Goal: Information Seeking & Learning: Learn about a topic

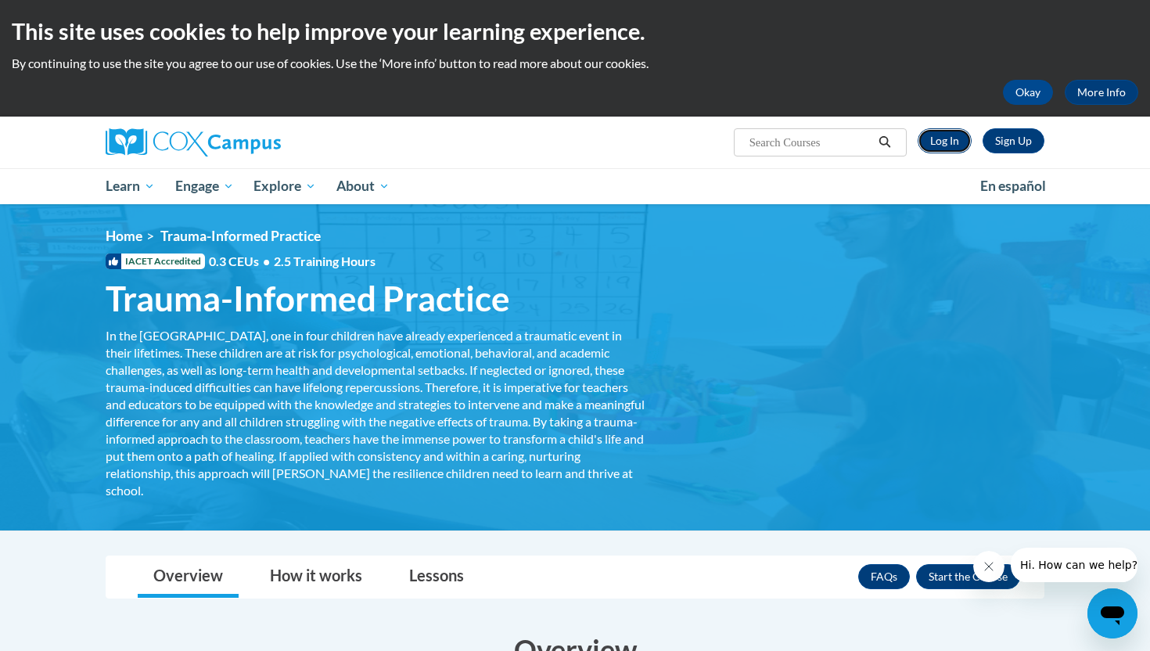
click at [953, 145] on link "Log In" at bounding box center [944, 140] width 54 height 25
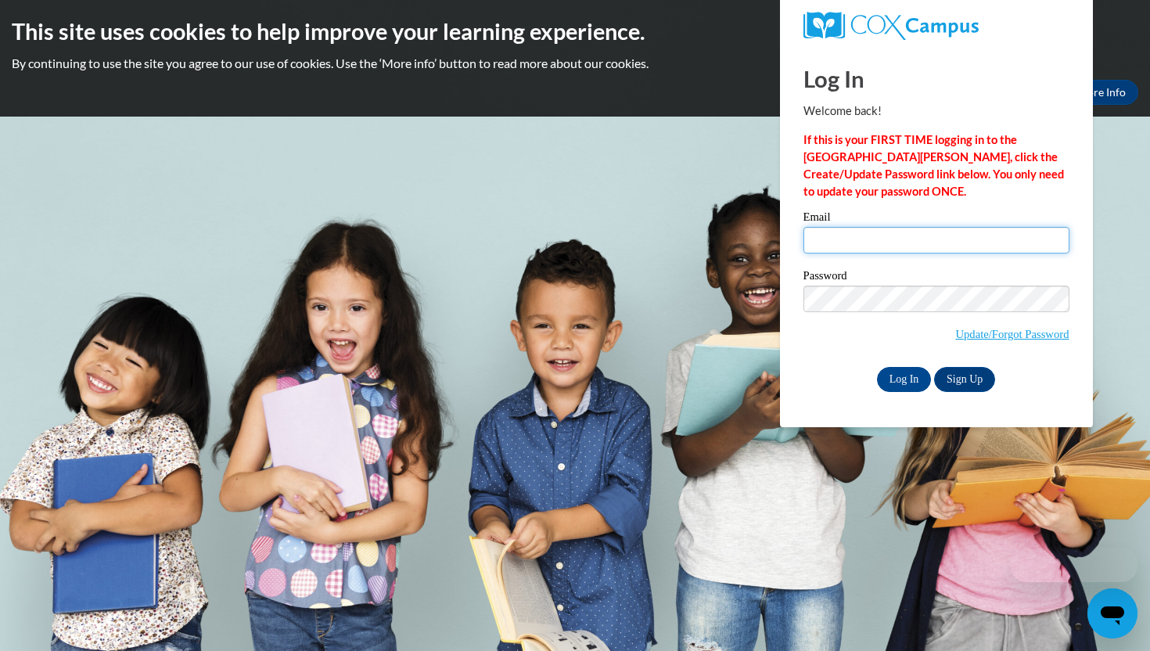
click at [839, 240] on input "Email" at bounding box center [936, 240] width 266 height 27
type input "andrewsmb817@icloud.com"
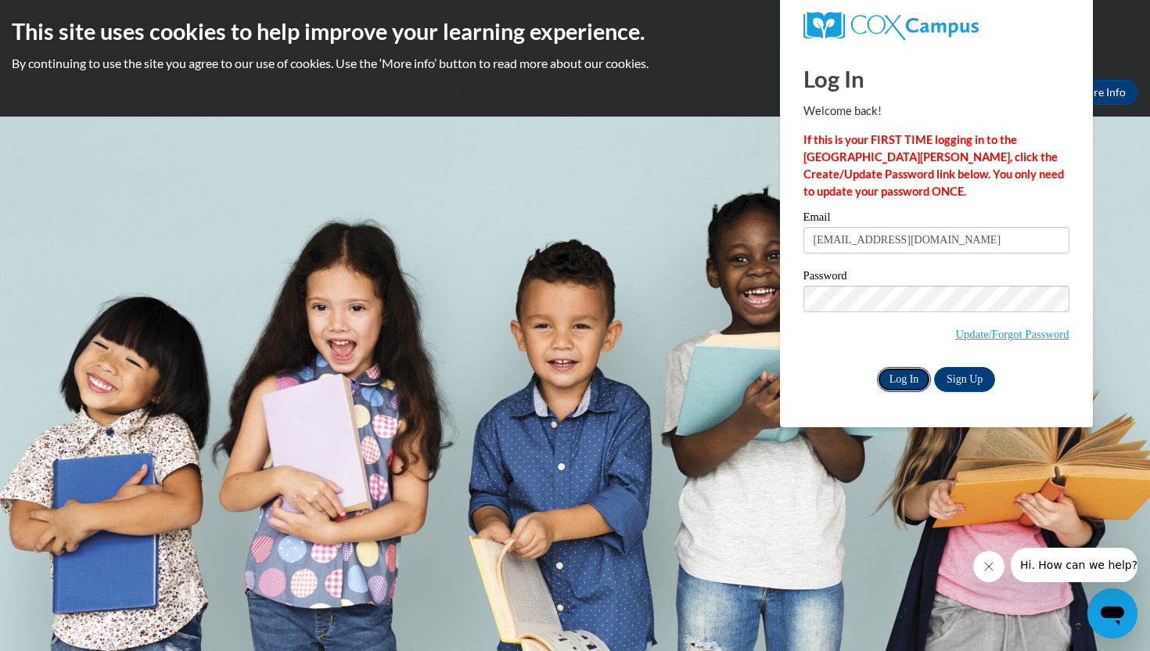
click at [903, 383] on input "Log In" at bounding box center [904, 379] width 55 height 25
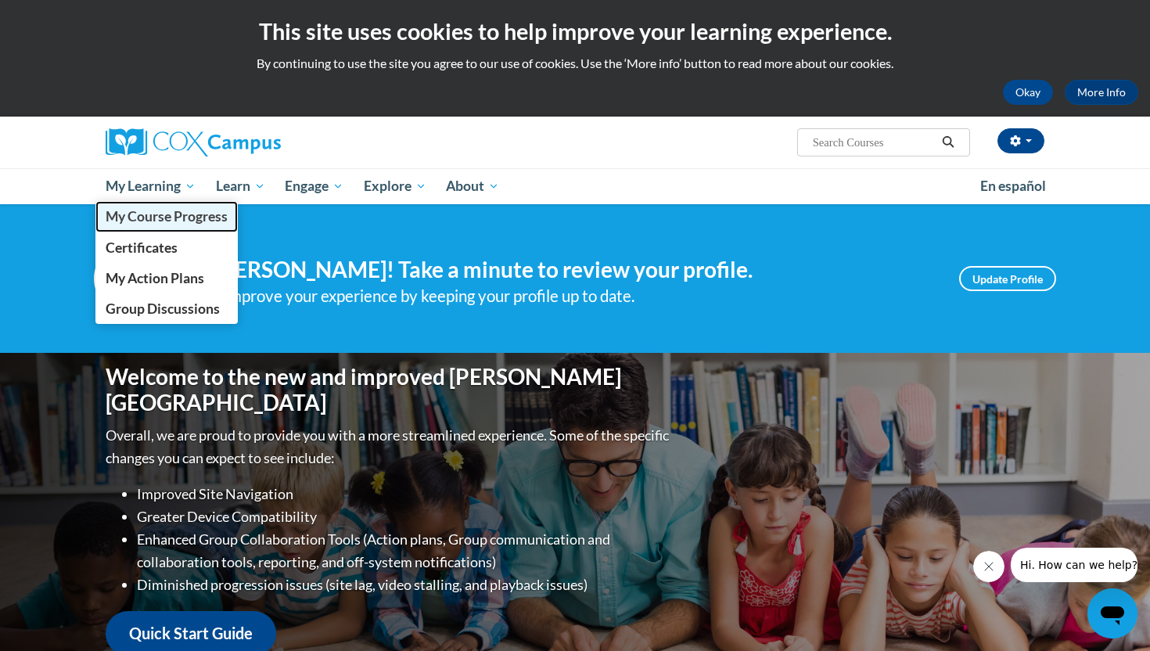
click at [160, 220] on span "My Course Progress" at bounding box center [167, 216] width 122 height 16
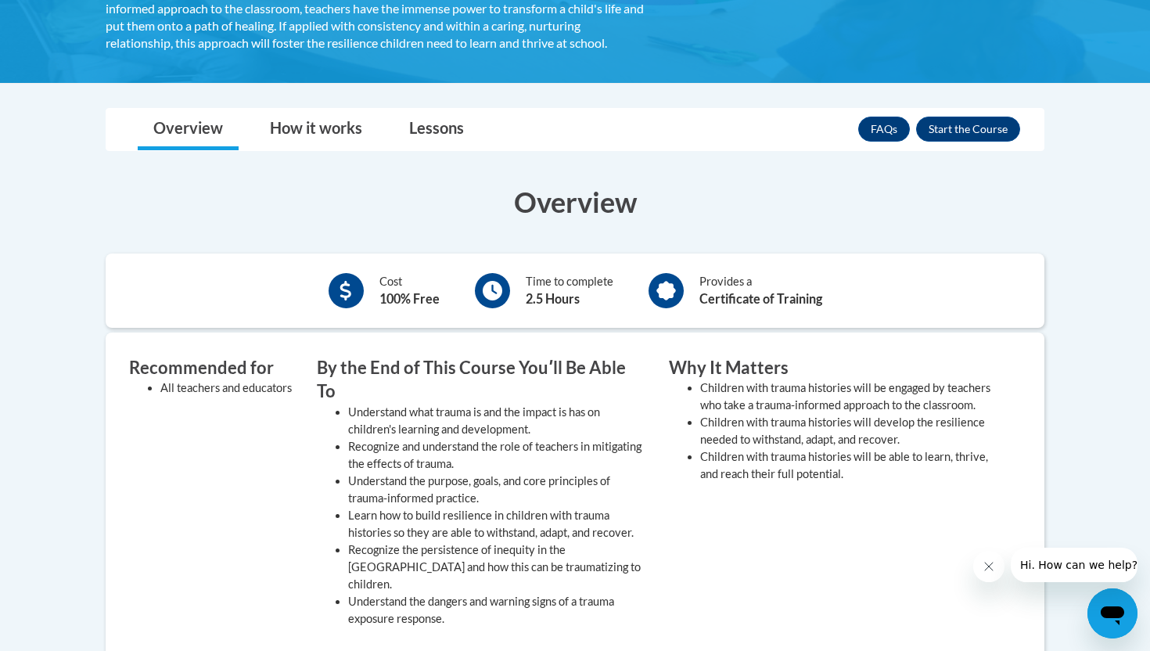
scroll to position [428, 0]
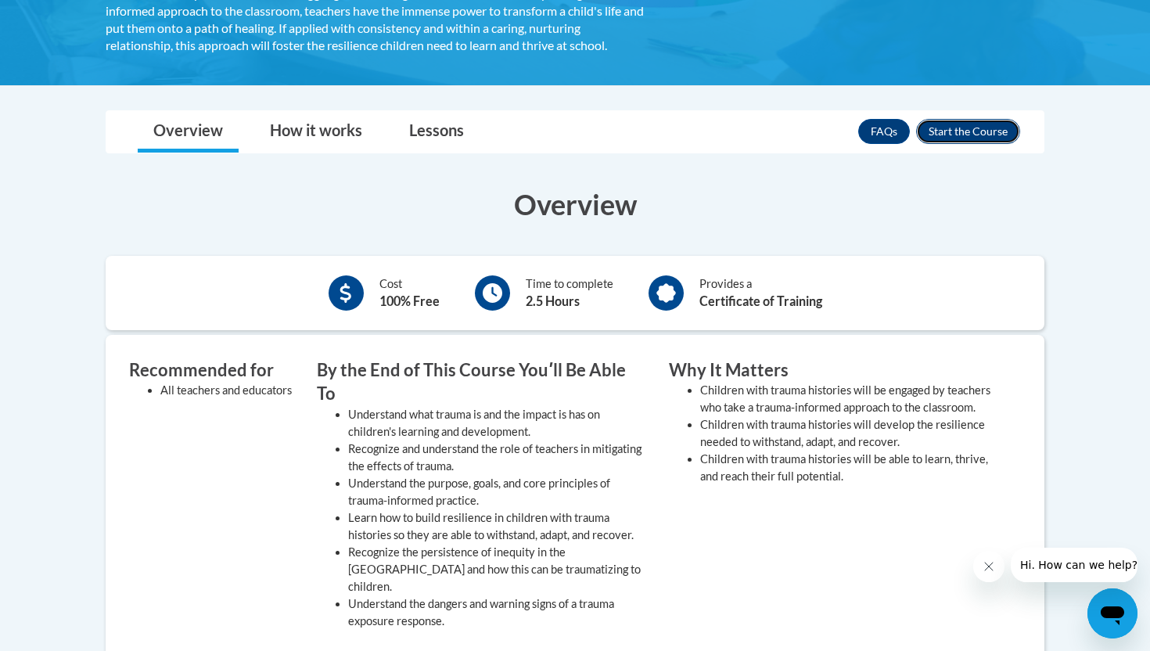
click at [995, 144] on button "Enroll" at bounding box center [968, 131] width 104 height 25
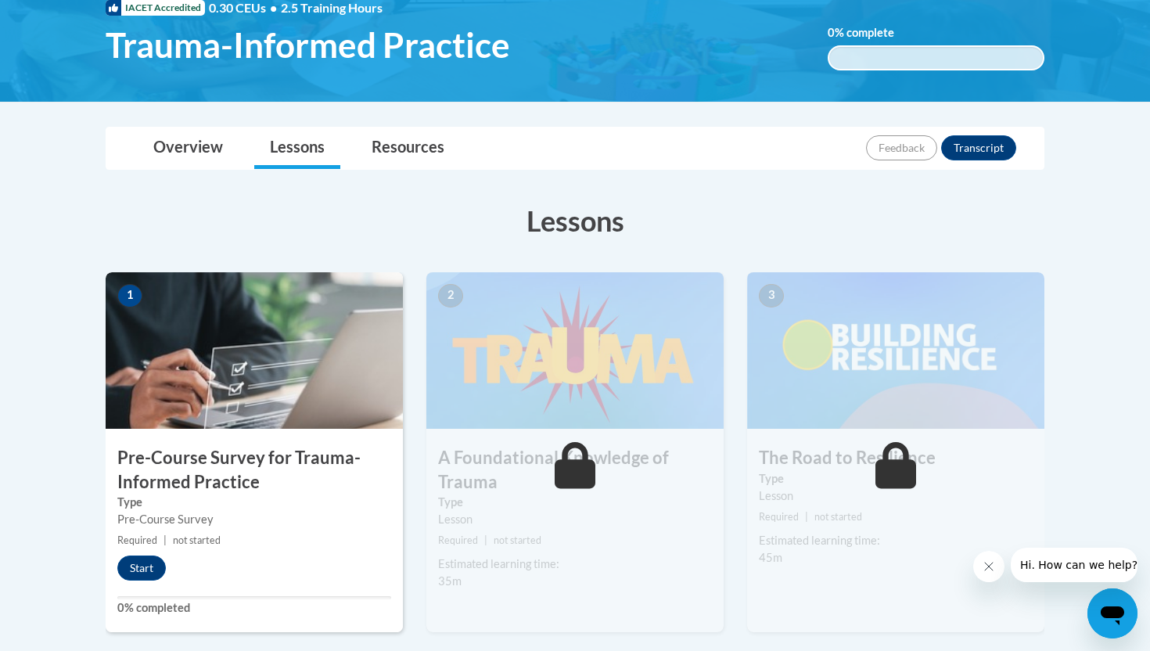
scroll to position [399, 0]
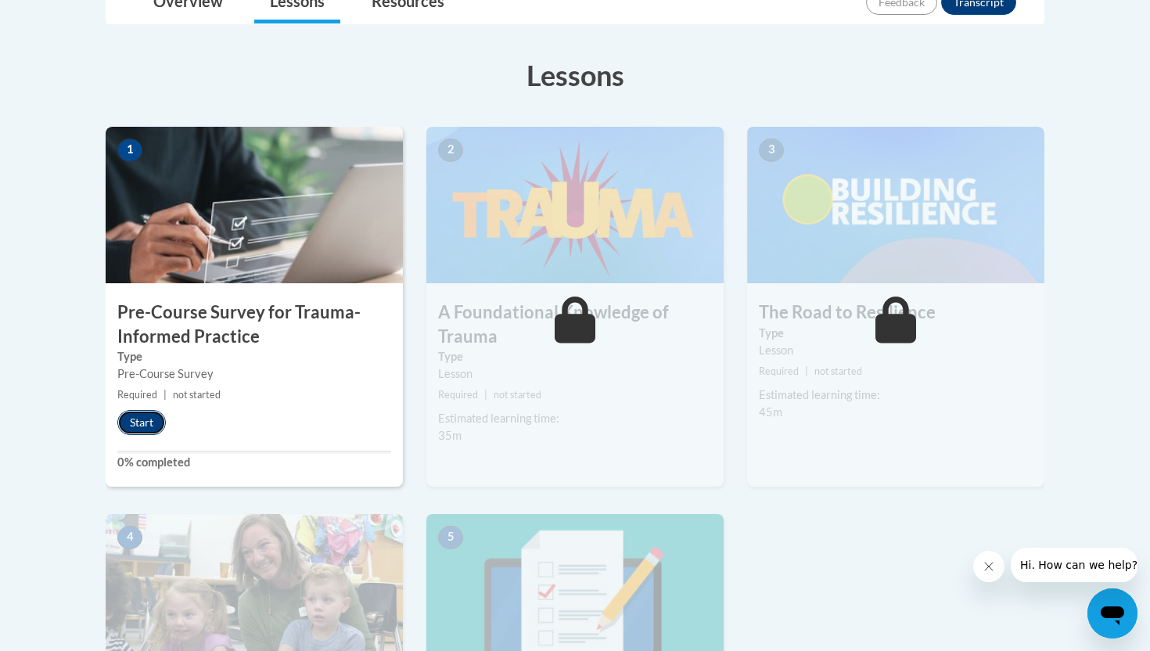
click at [143, 428] on button "Start" at bounding box center [141, 422] width 48 height 25
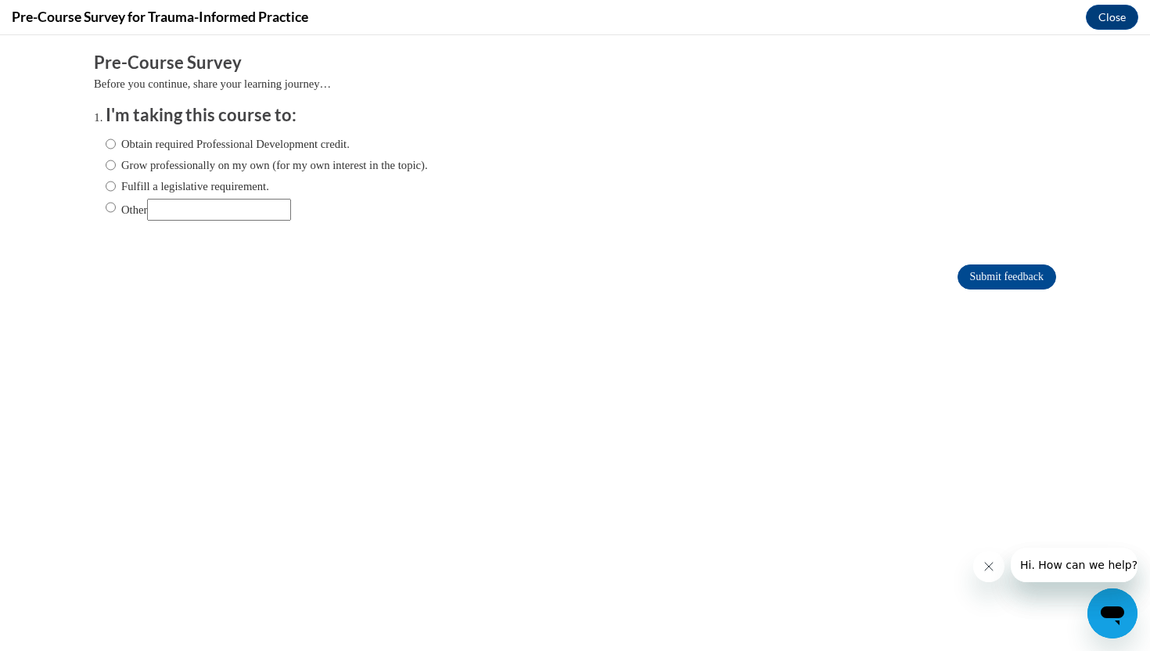
scroll to position [0, 0]
click at [315, 137] on label "Obtain required Professional Development credit." at bounding box center [228, 143] width 244 height 17
click at [116, 137] on input "Obtain required Professional Development credit." at bounding box center [111, 143] width 10 height 17
radio input "true"
click at [1022, 275] on input "Submit feedback" at bounding box center [1006, 276] width 99 height 25
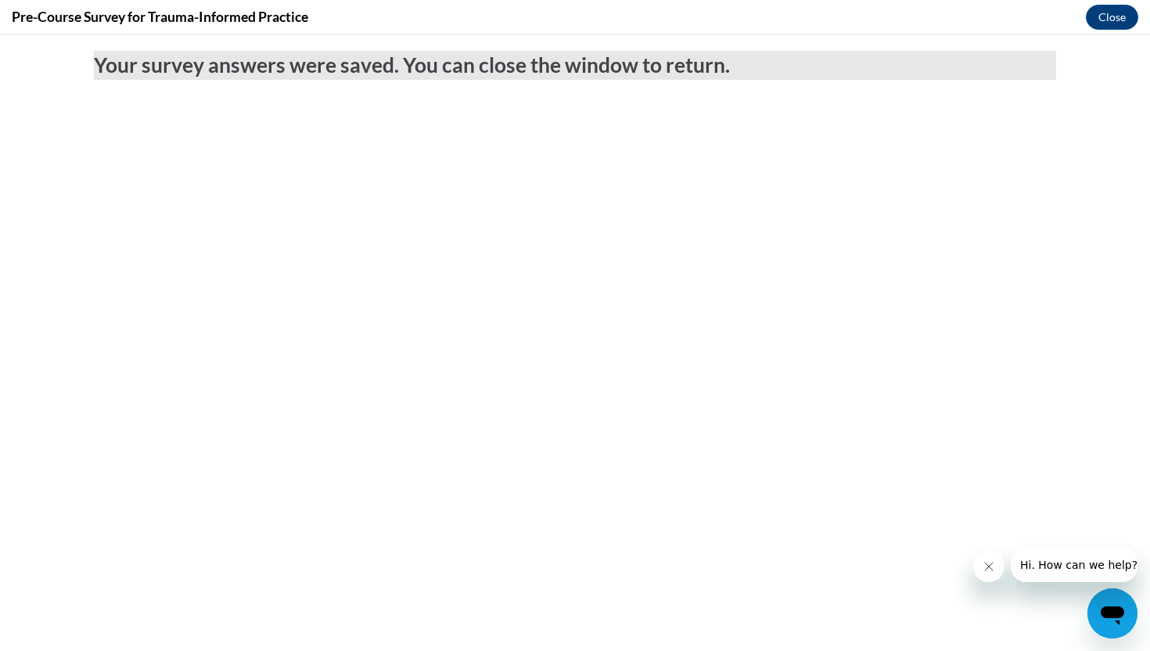
click at [992, 563] on icon "Close message from company" at bounding box center [989, 566] width 8 height 8
click at [1117, 17] on button "Close" at bounding box center [1112, 17] width 52 height 25
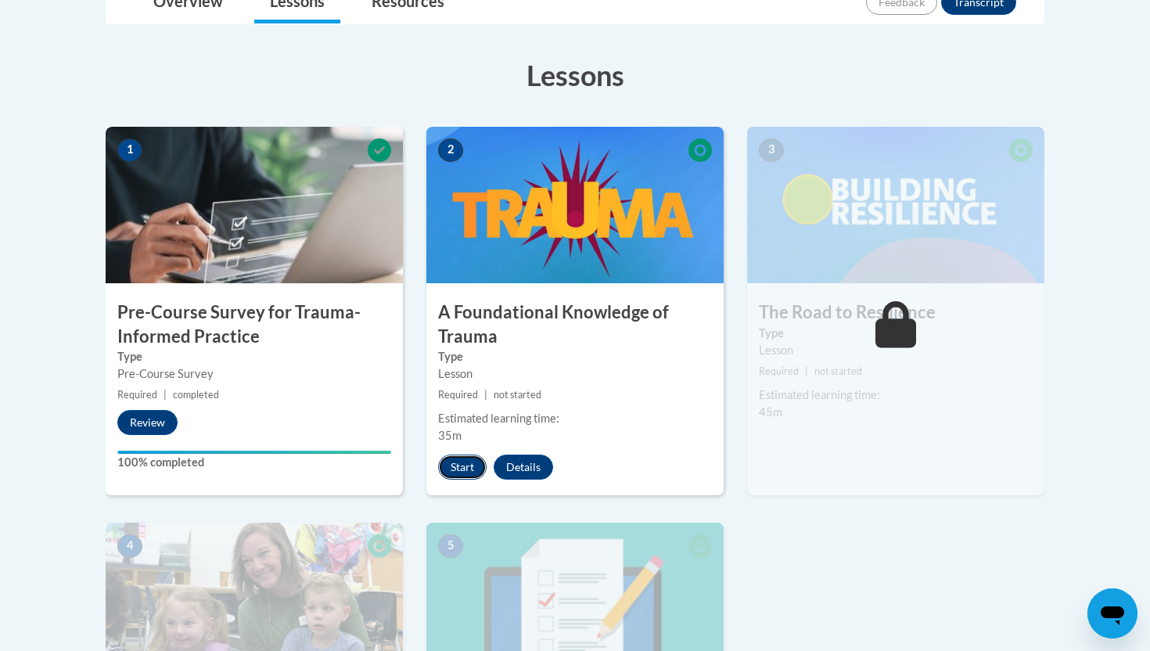
click at [459, 460] on button "Start" at bounding box center [462, 466] width 48 height 25
